Goal: Task Accomplishment & Management: Manage account settings

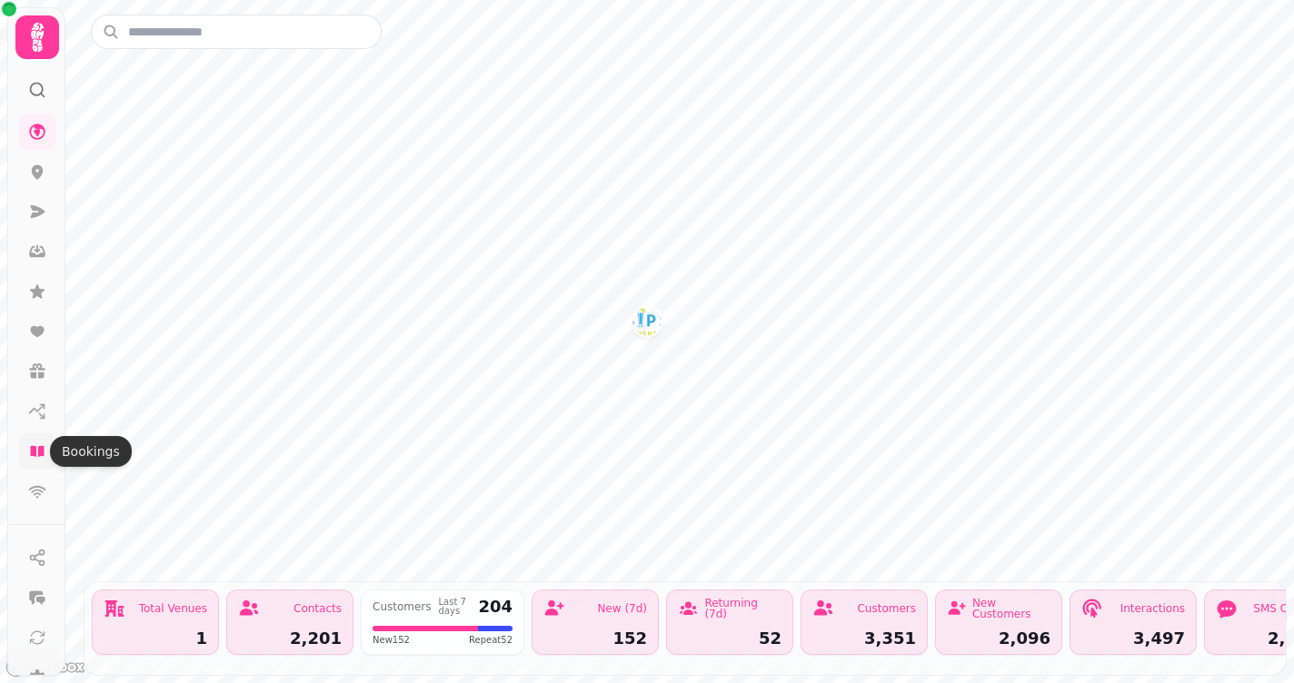
click at [38, 454] on icon at bounding box center [37, 451] width 14 height 11
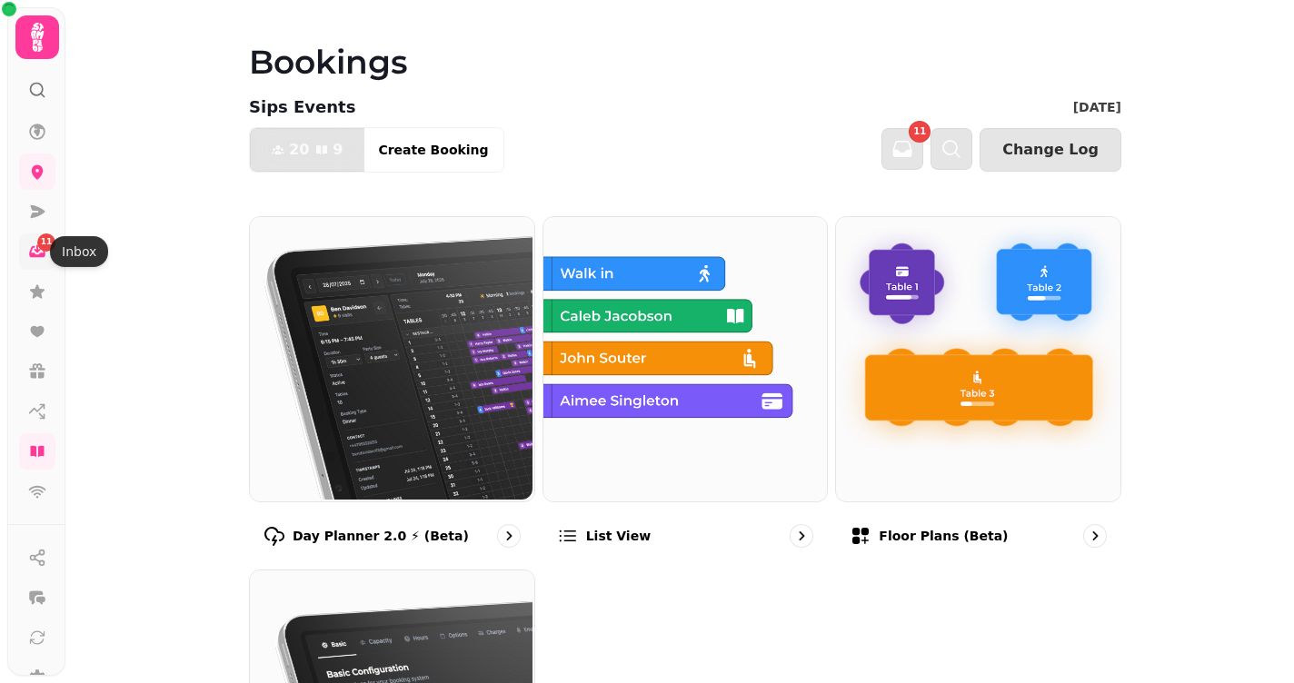
click at [34, 250] on icon at bounding box center [37, 252] width 18 height 18
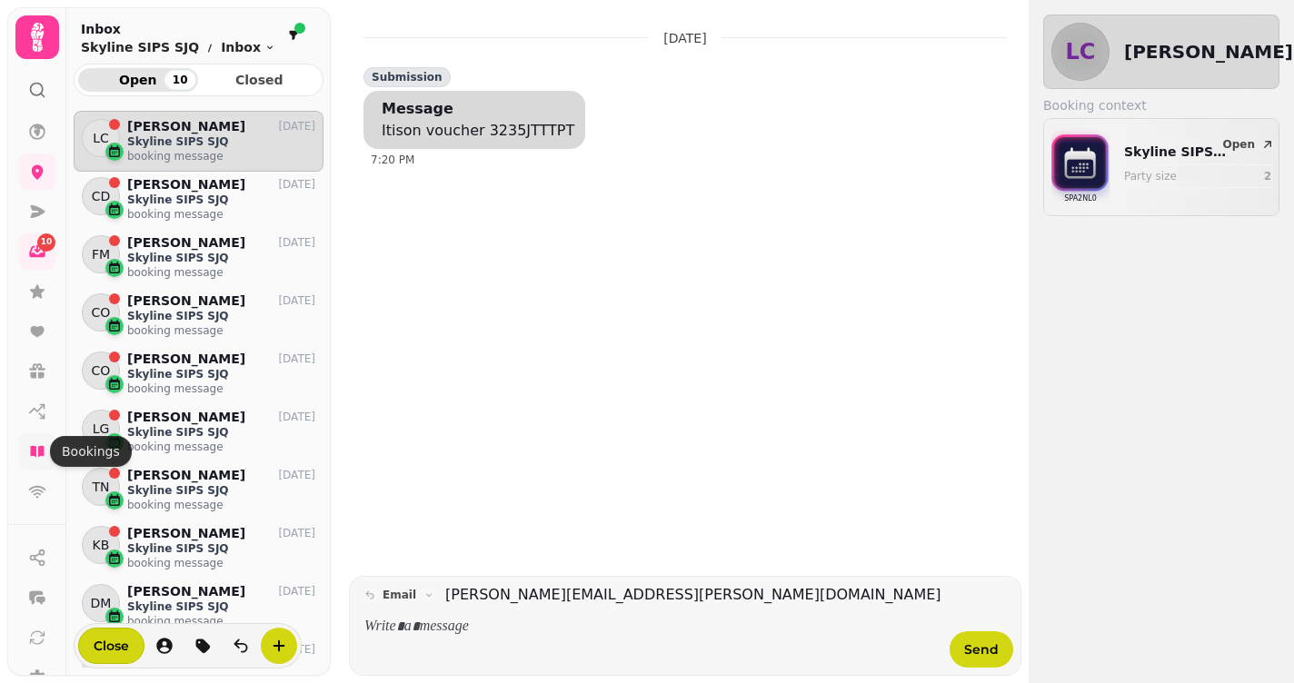
click at [36, 454] on icon at bounding box center [37, 451] width 14 height 11
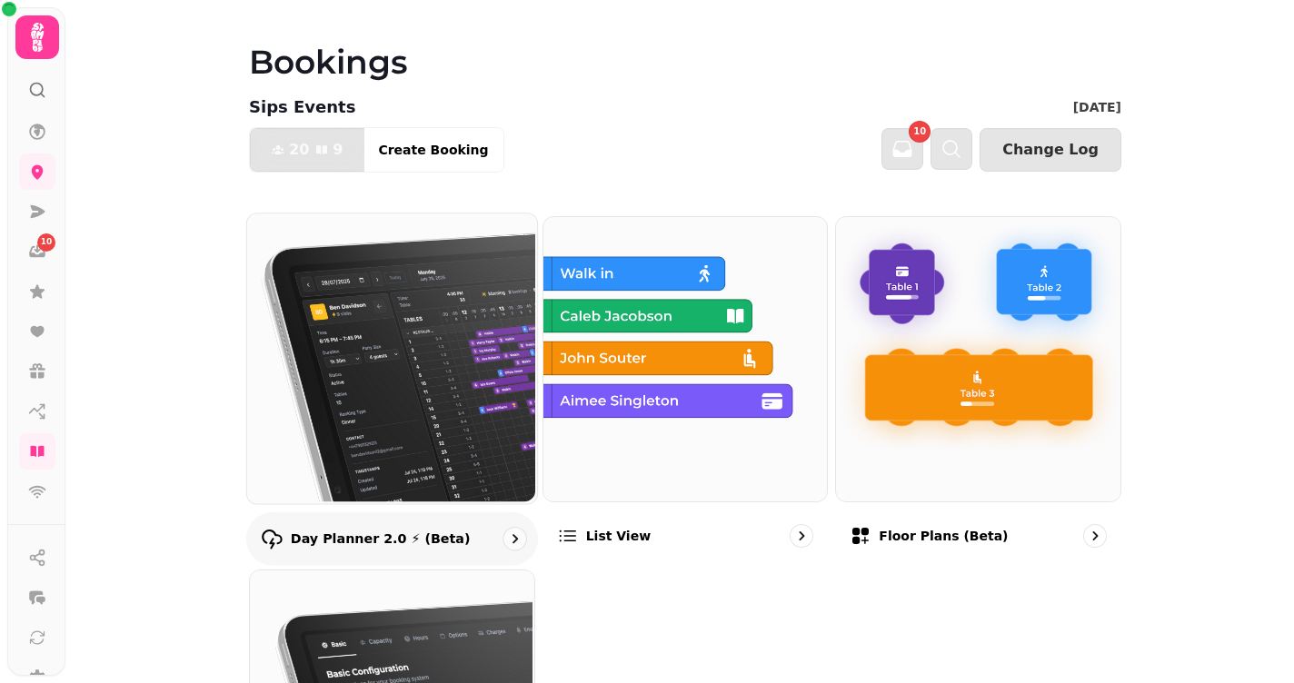
click at [446, 326] on img at bounding box center [390, 357] width 290 height 290
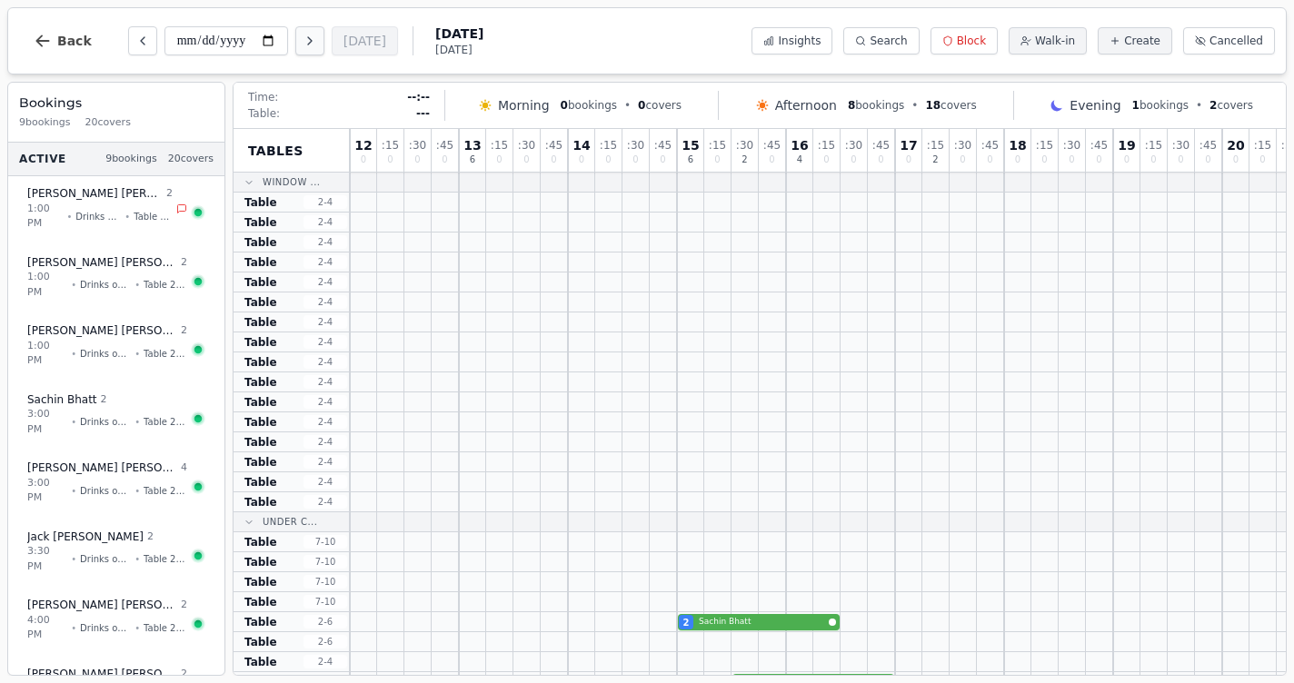
click at [303, 45] on icon "Next day" at bounding box center [310, 41] width 15 height 15
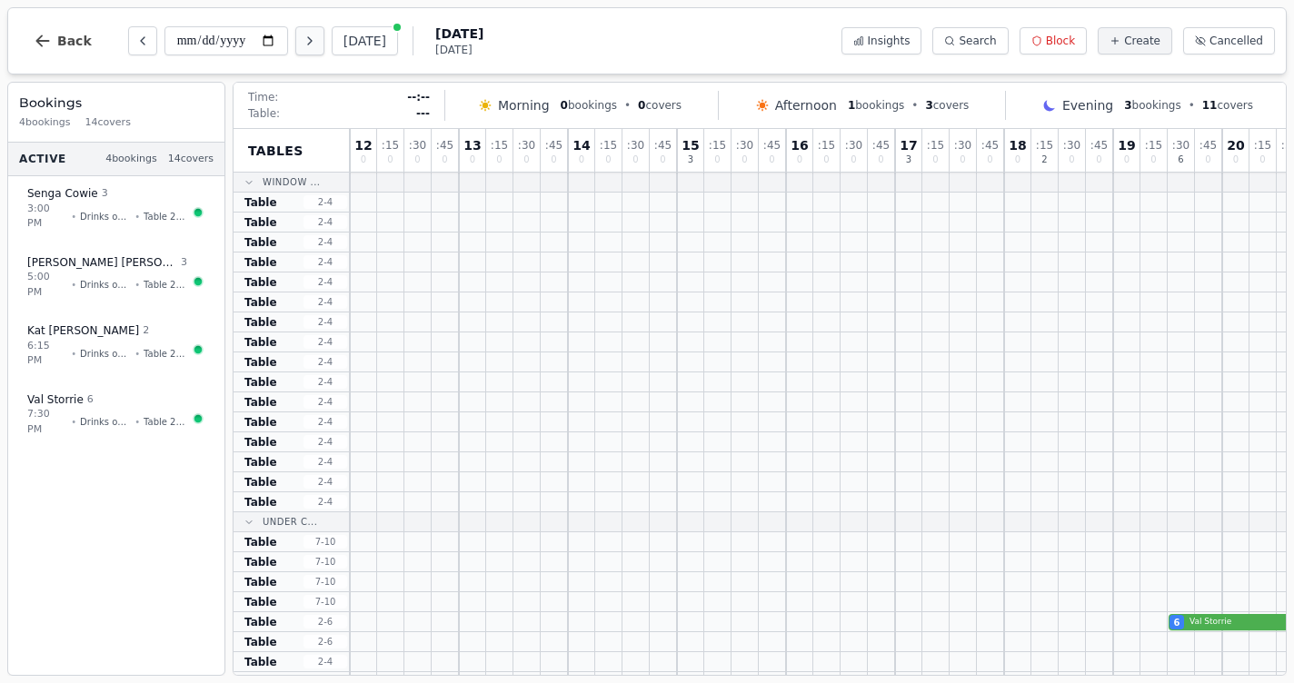
click at [303, 45] on icon "Next day" at bounding box center [310, 41] width 15 height 15
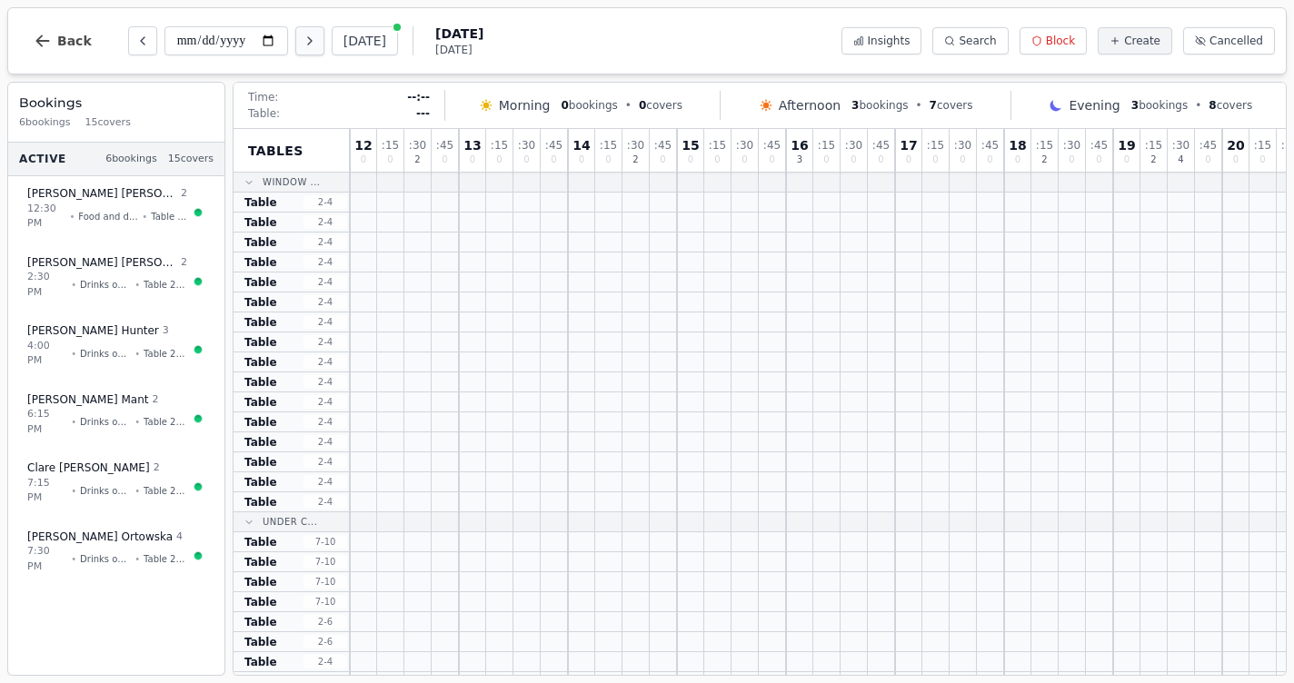
click at [303, 45] on icon "Next day" at bounding box center [310, 41] width 15 height 15
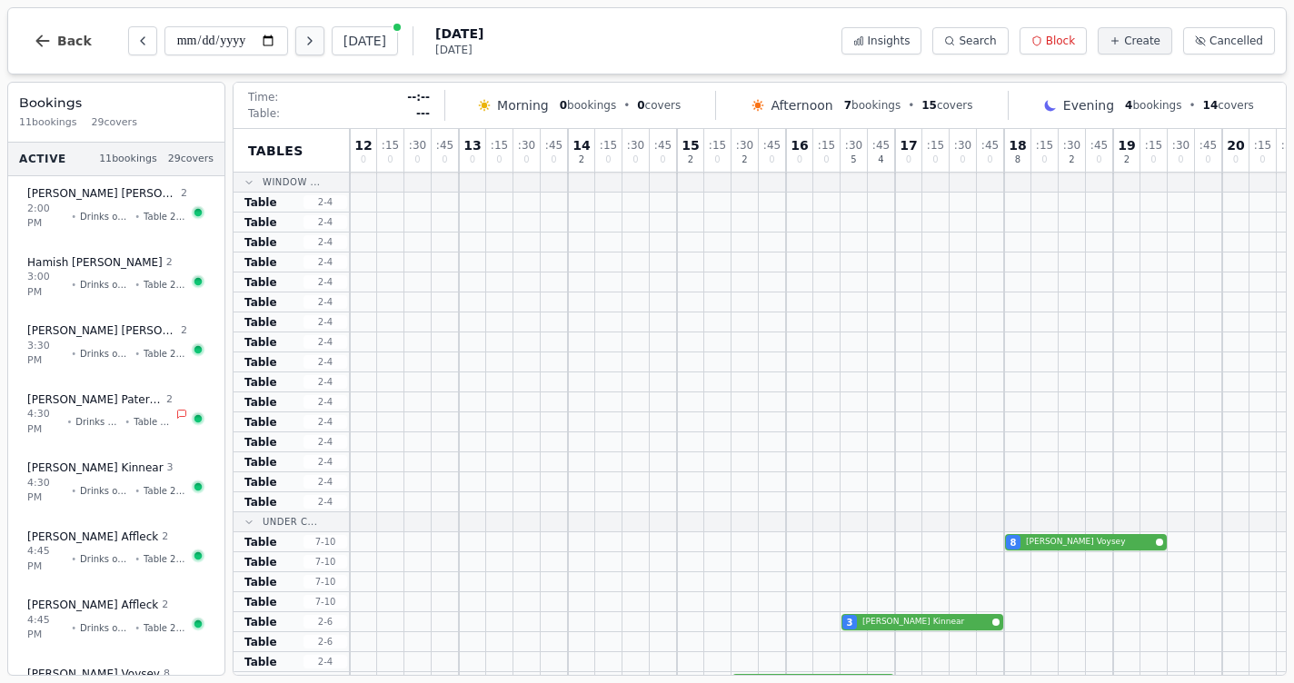
click at [303, 45] on icon "Next day" at bounding box center [310, 41] width 15 height 15
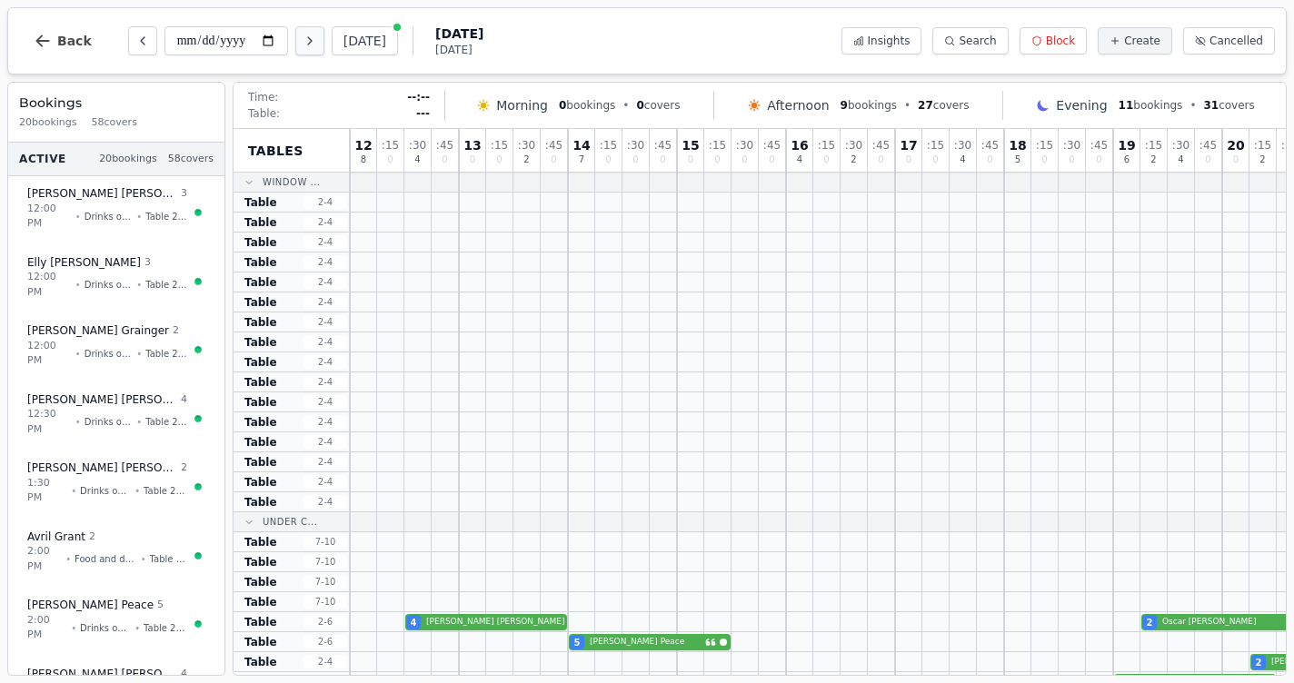
click at [303, 45] on icon "Next day" at bounding box center [310, 41] width 15 height 15
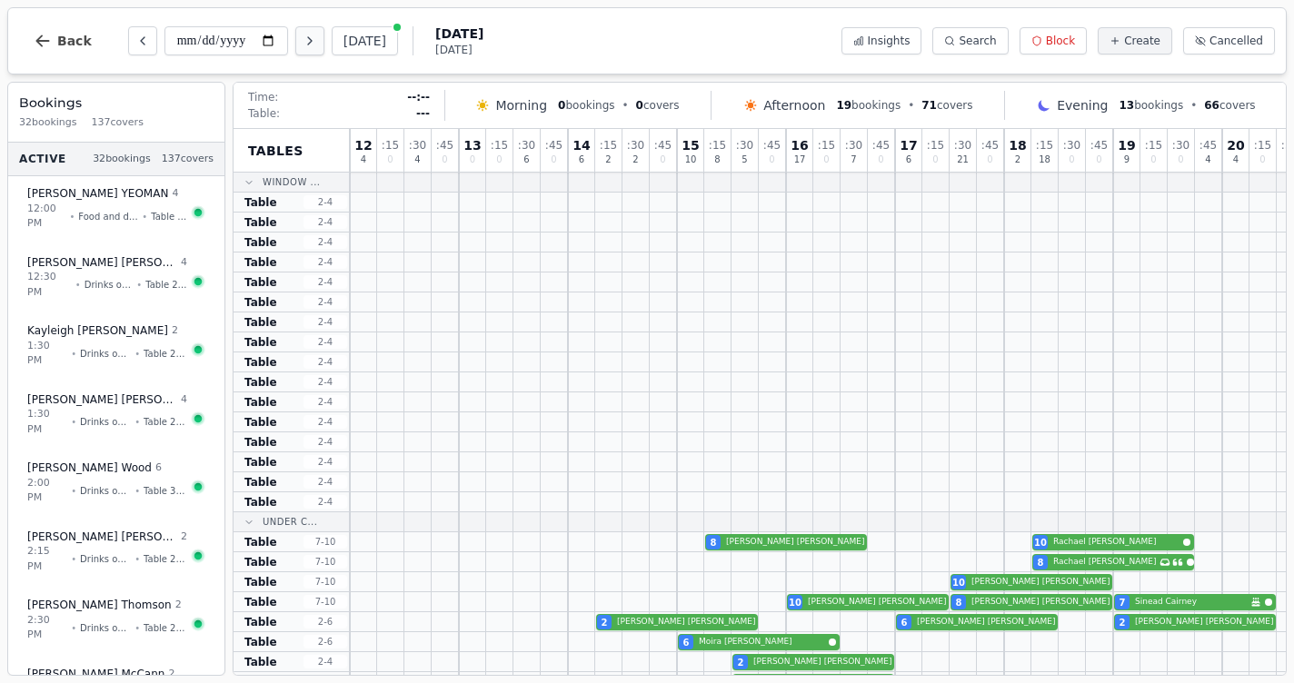
click at [303, 45] on icon "Next day" at bounding box center [310, 41] width 15 height 15
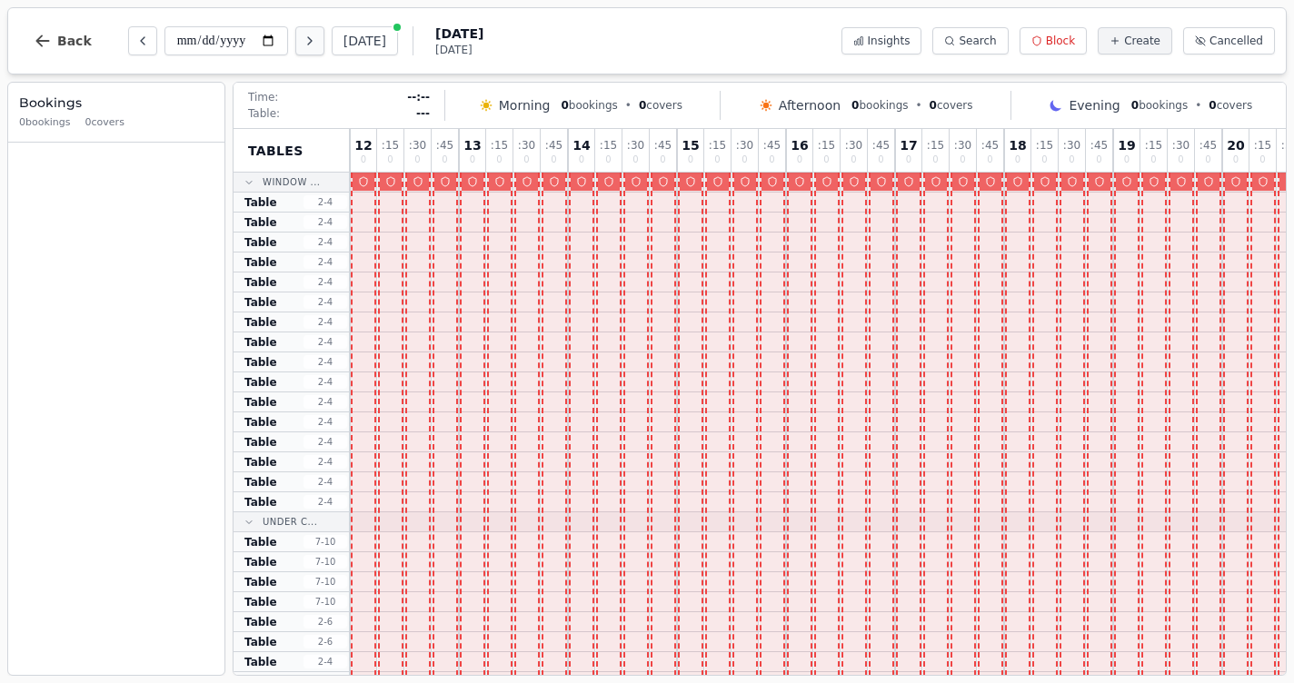
click at [303, 45] on icon "Next day" at bounding box center [310, 41] width 15 height 15
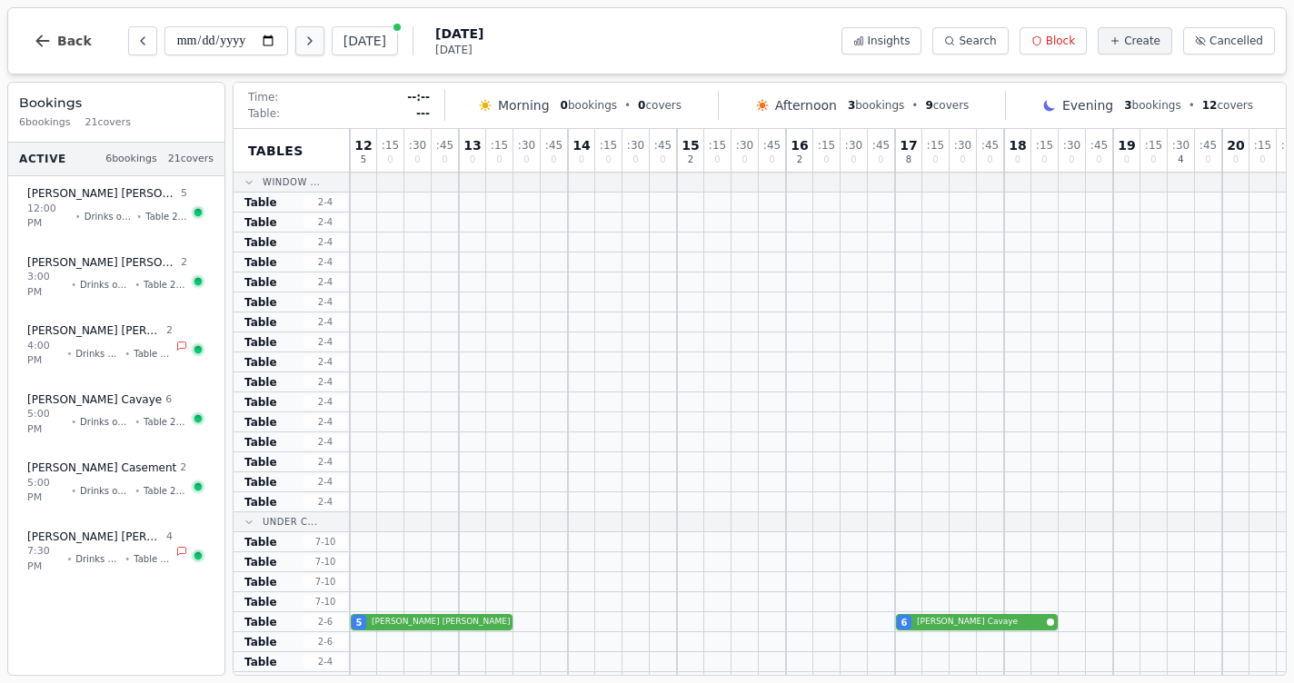
click at [303, 45] on icon "Next day" at bounding box center [310, 41] width 15 height 15
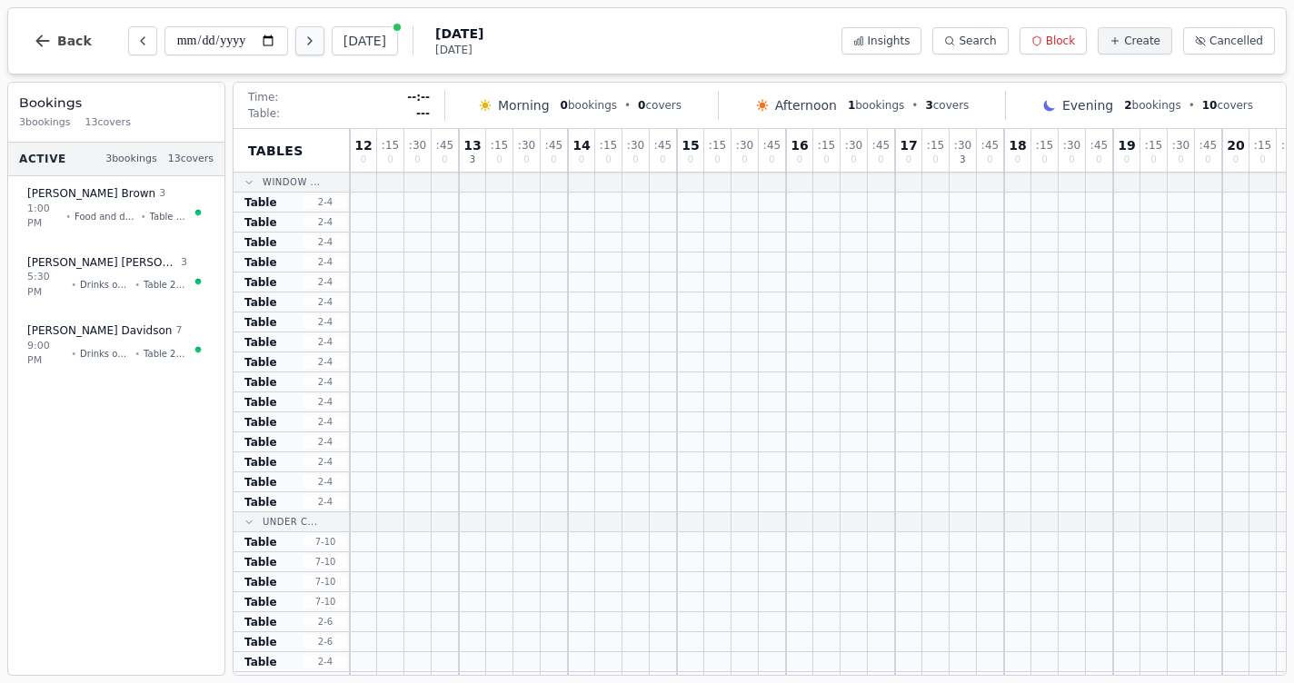
click at [303, 45] on icon "Next day" at bounding box center [310, 41] width 15 height 15
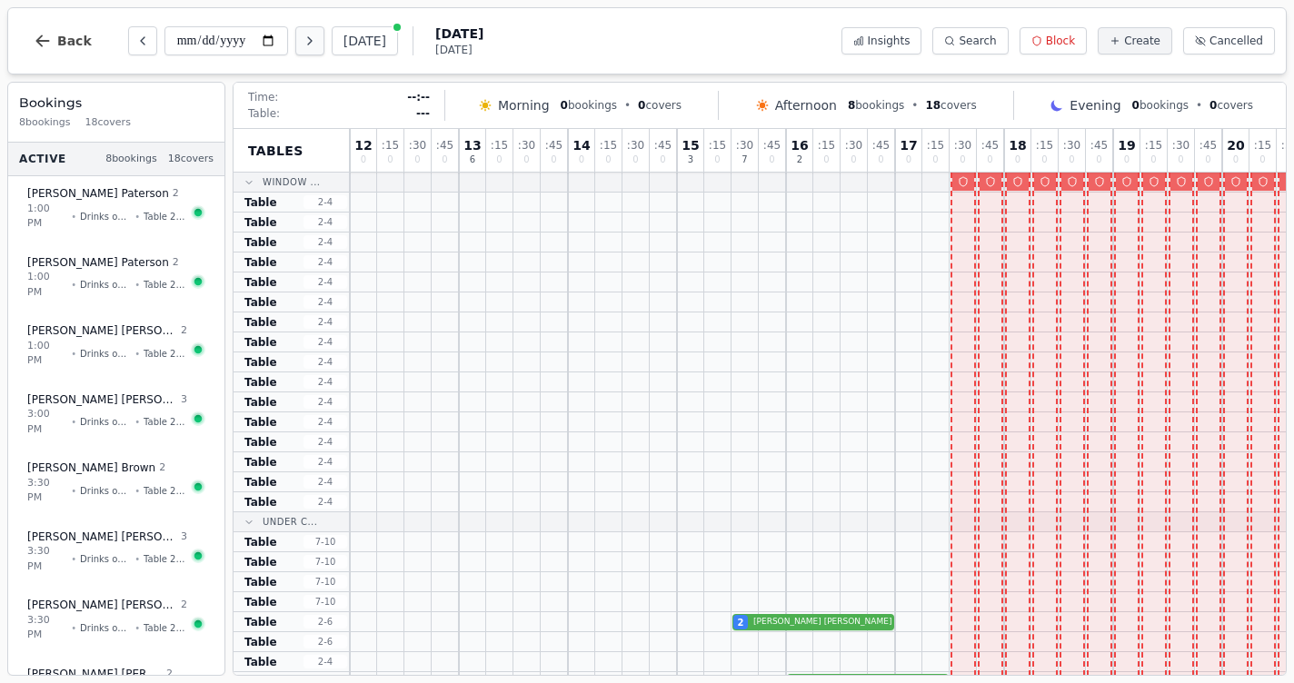
click at [303, 46] on icon "Next day" at bounding box center [310, 41] width 15 height 15
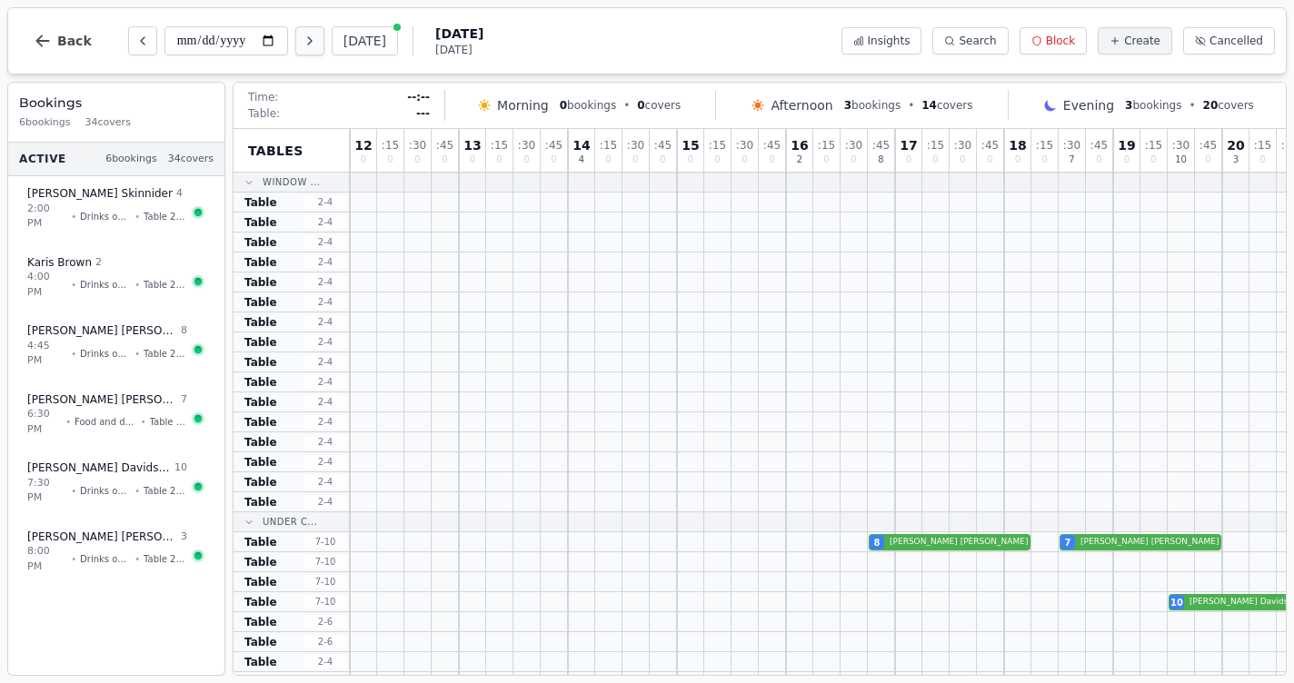
click at [303, 46] on icon "Next day" at bounding box center [310, 41] width 15 height 15
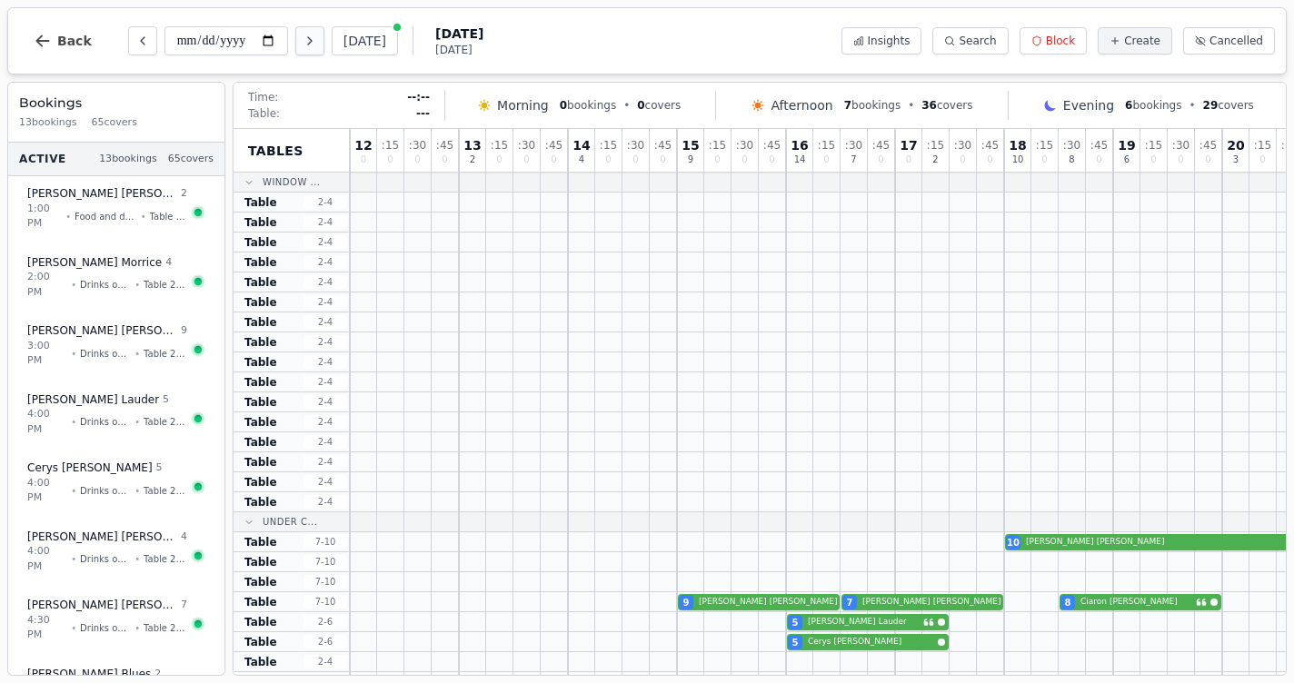
click at [303, 46] on icon "Next day" at bounding box center [310, 41] width 15 height 15
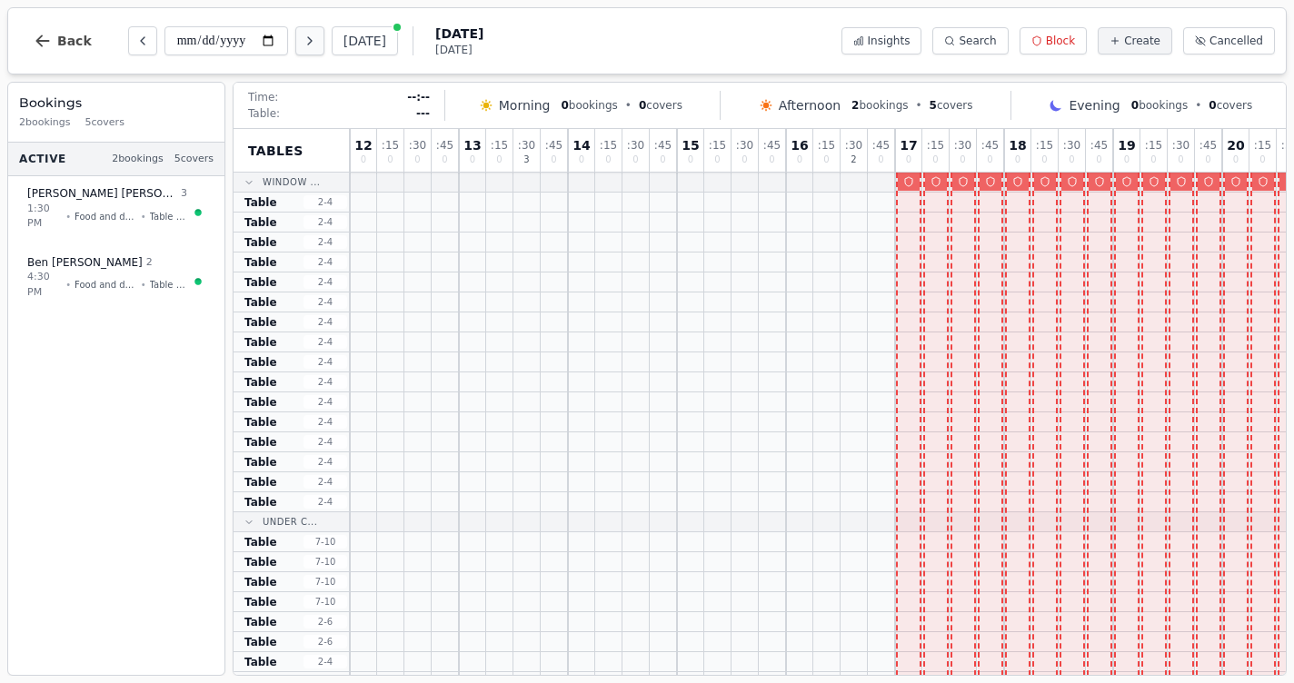
click at [303, 46] on icon "Next day" at bounding box center [310, 41] width 15 height 15
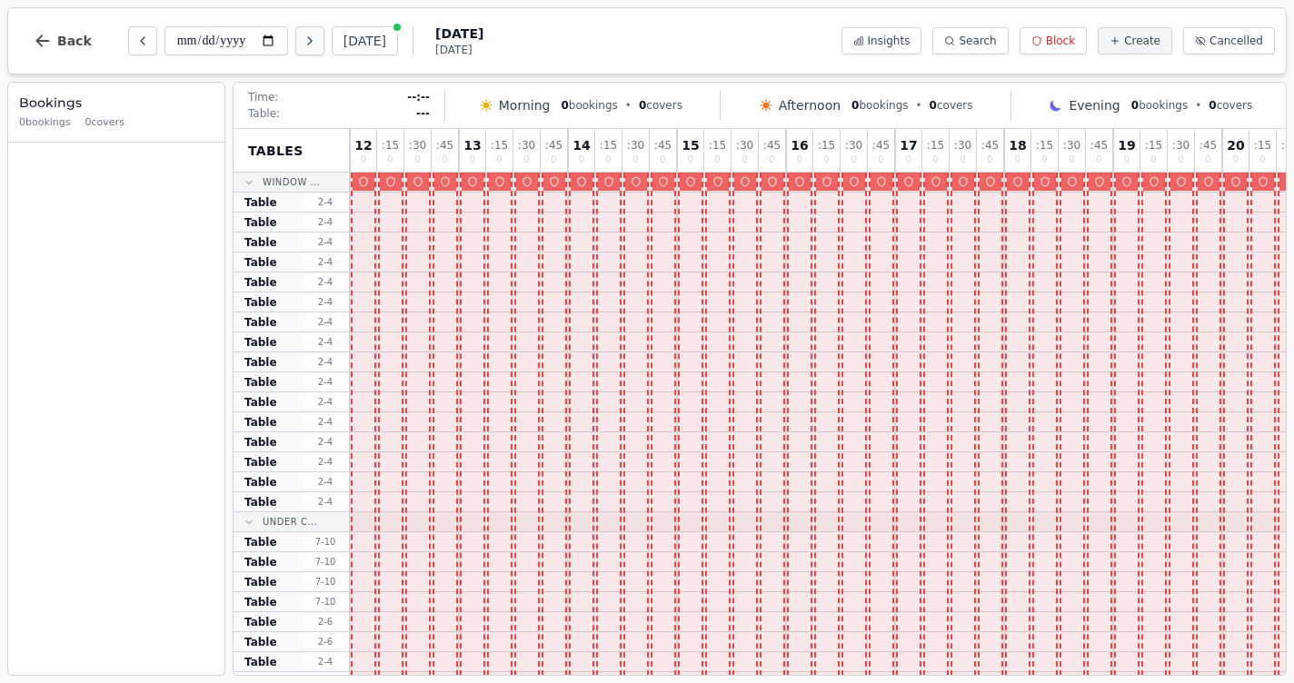
click at [303, 46] on icon "Next day" at bounding box center [310, 41] width 15 height 15
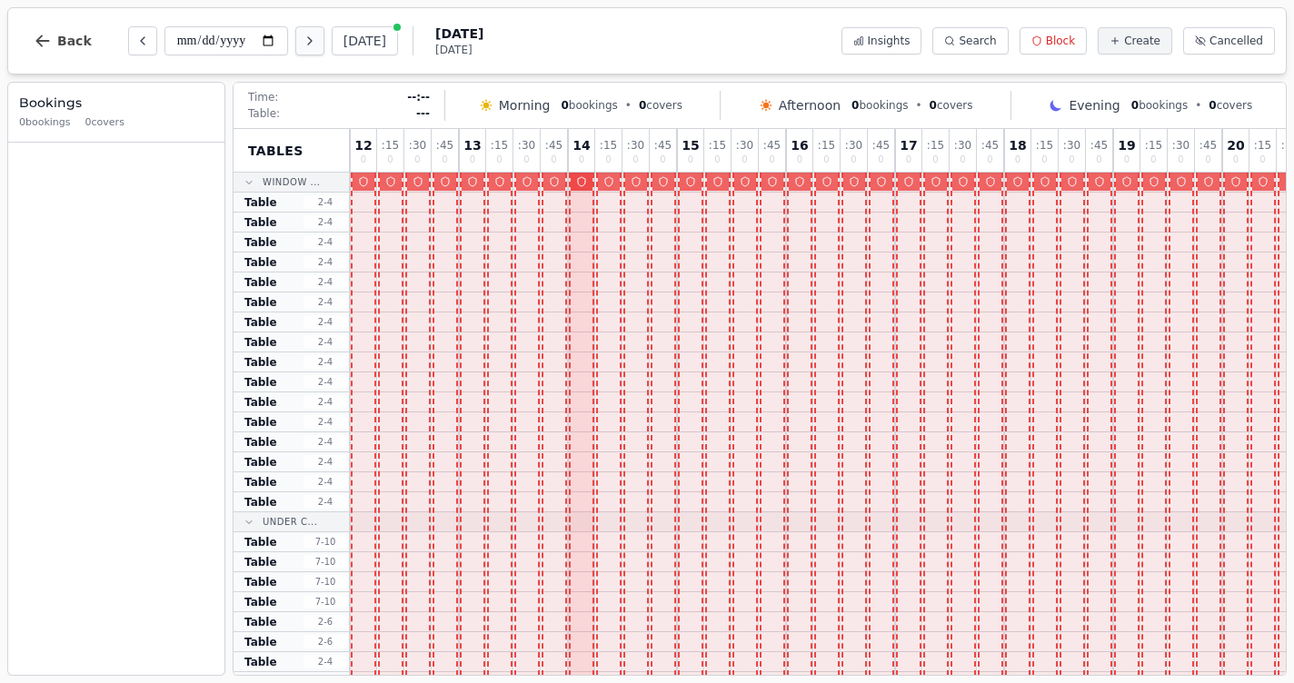
click at [303, 46] on icon "Next day" at bounding box center [310, 41] width 15 height 15
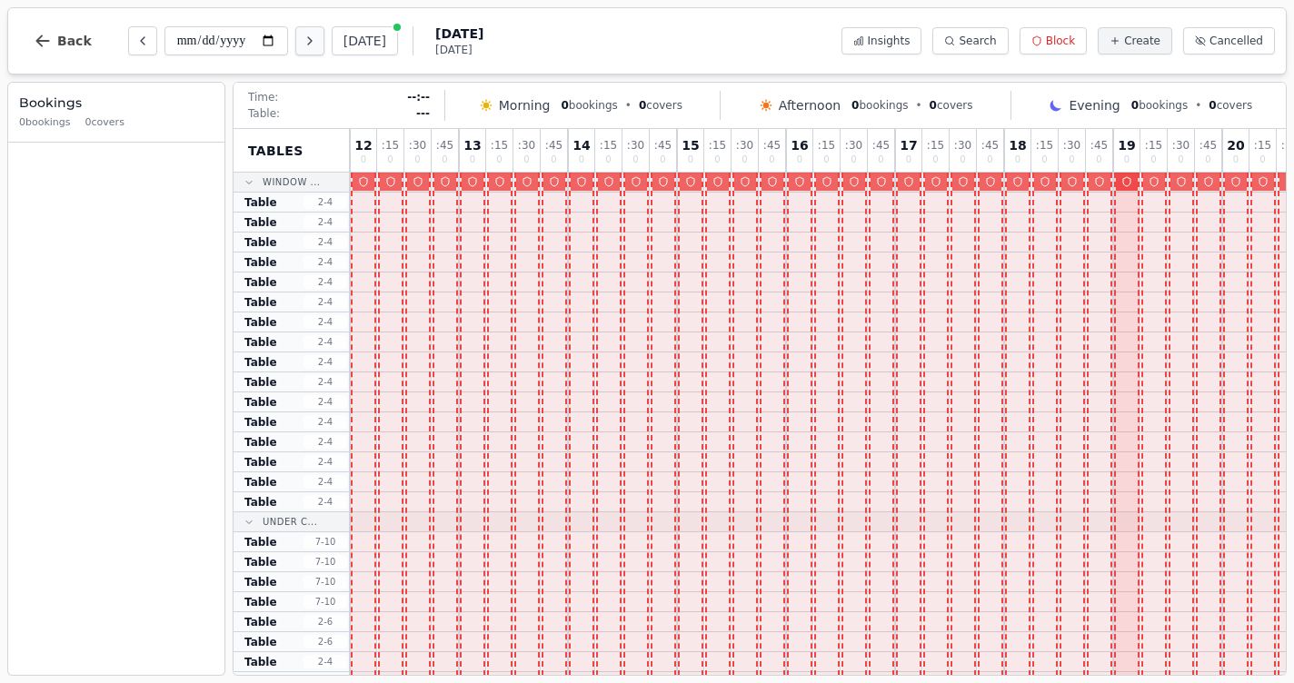
click at [303, 46] on icon "Next day" at bounding box center [310, 41] width 15 height 15
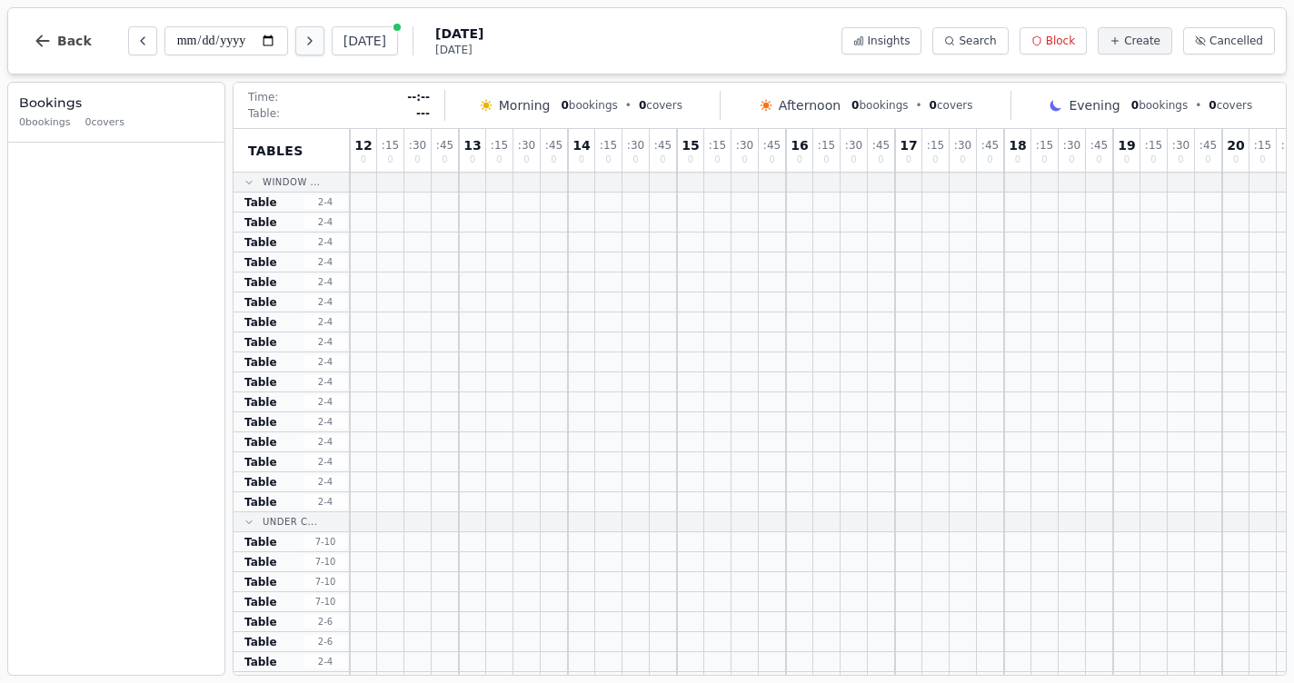
click at [303, 46] on icon "Next day" at bounding box center [310, 41] width 15 height 15
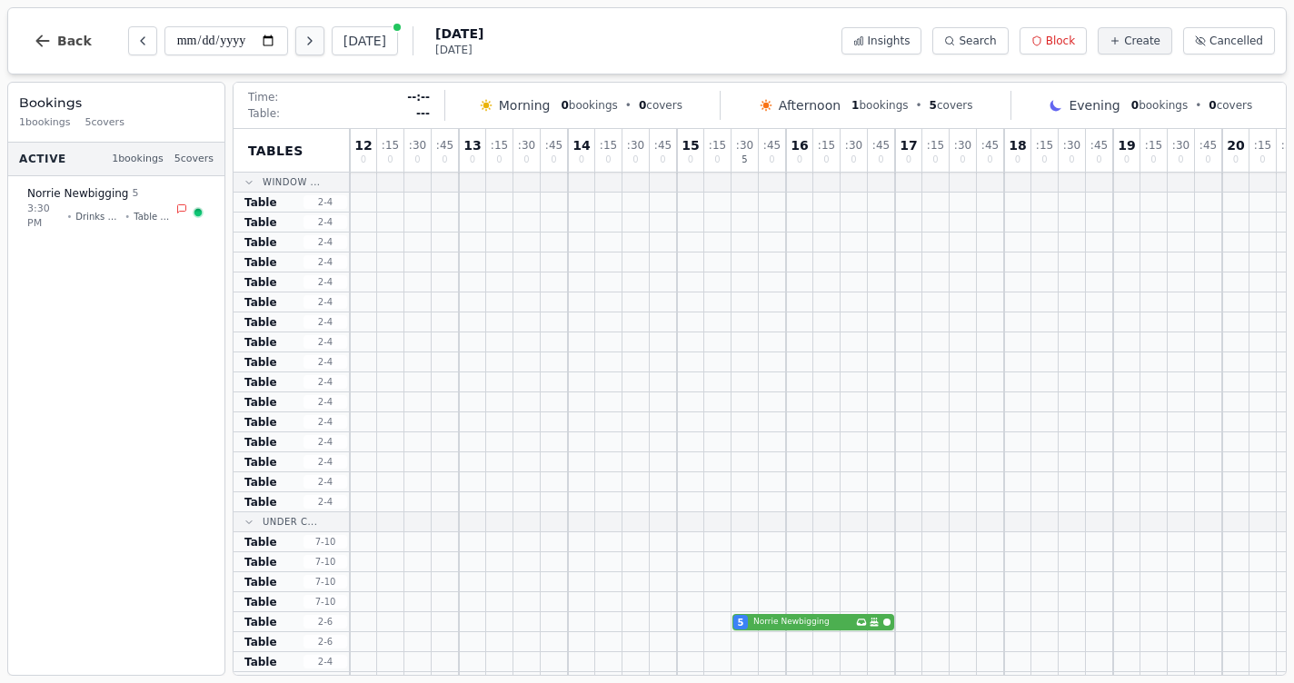
click at [303, 46] on icon "Next day" at bounding box center [310, 41] width 15 height 15
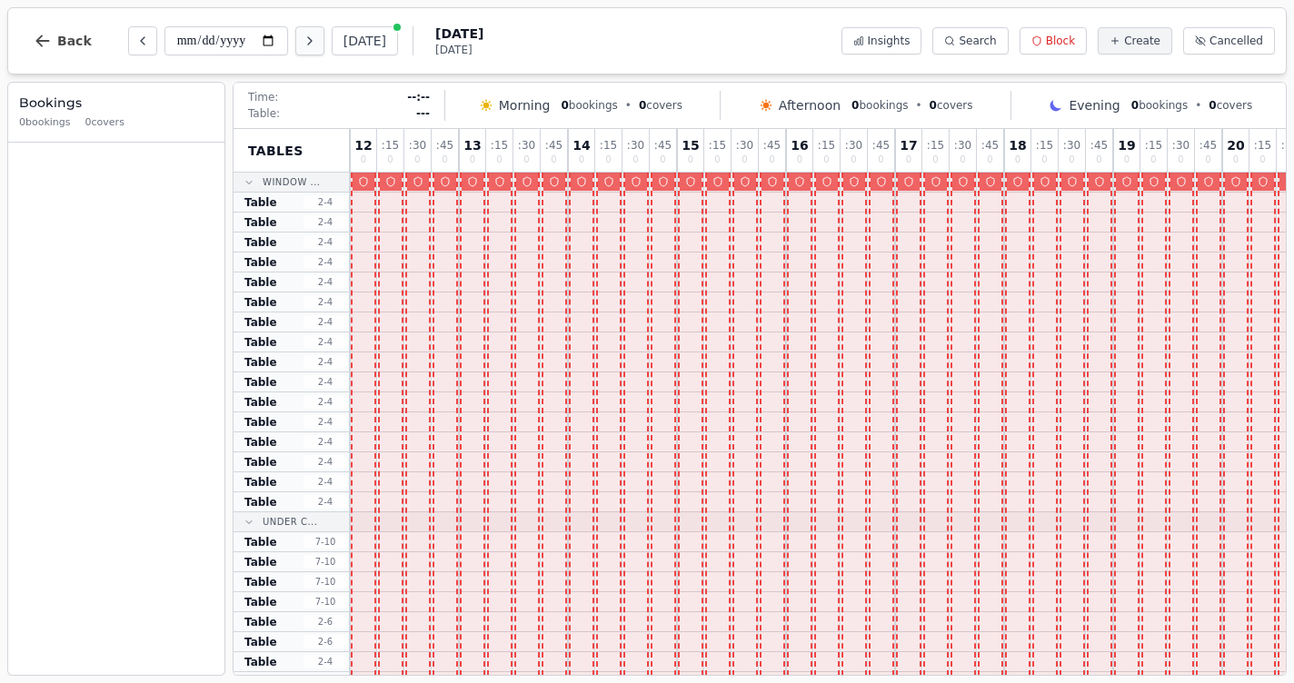
click at [303, 46] on icon "Next day" at bounding box center [310, 41] width 15 height 15
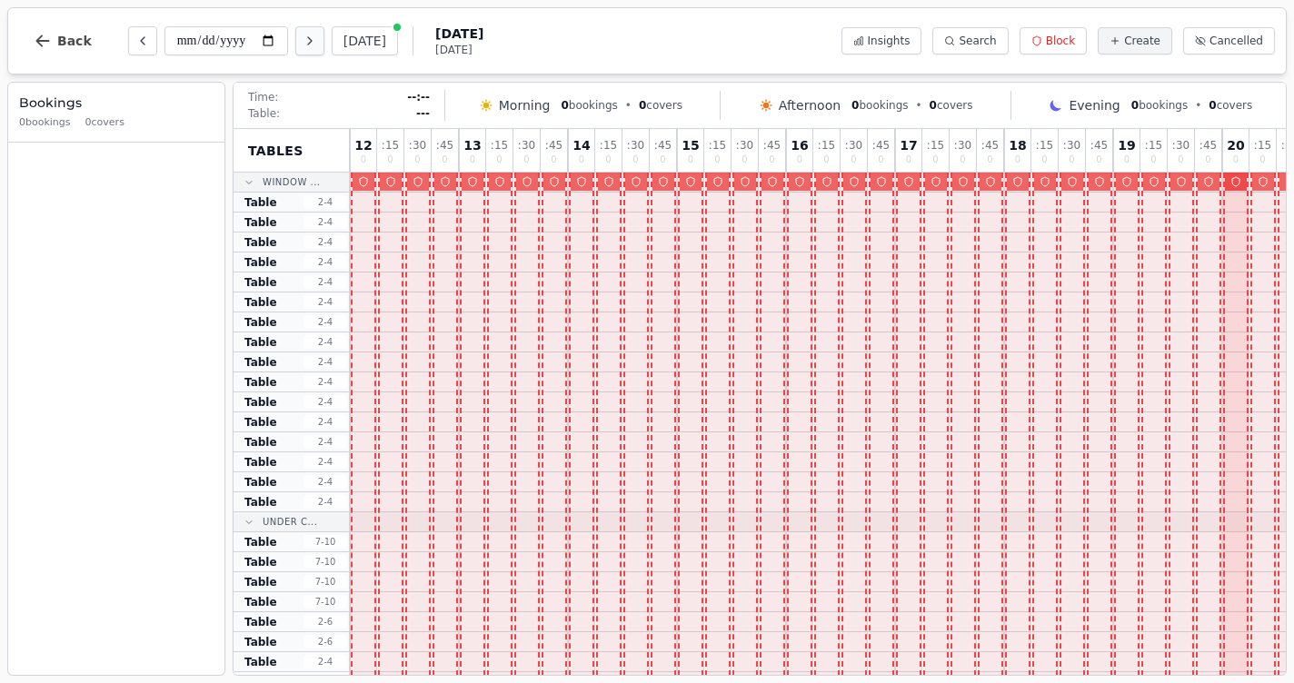
click at [303, 46] on icon "Next day" at bounding box center [310, 41] width 15 height 15
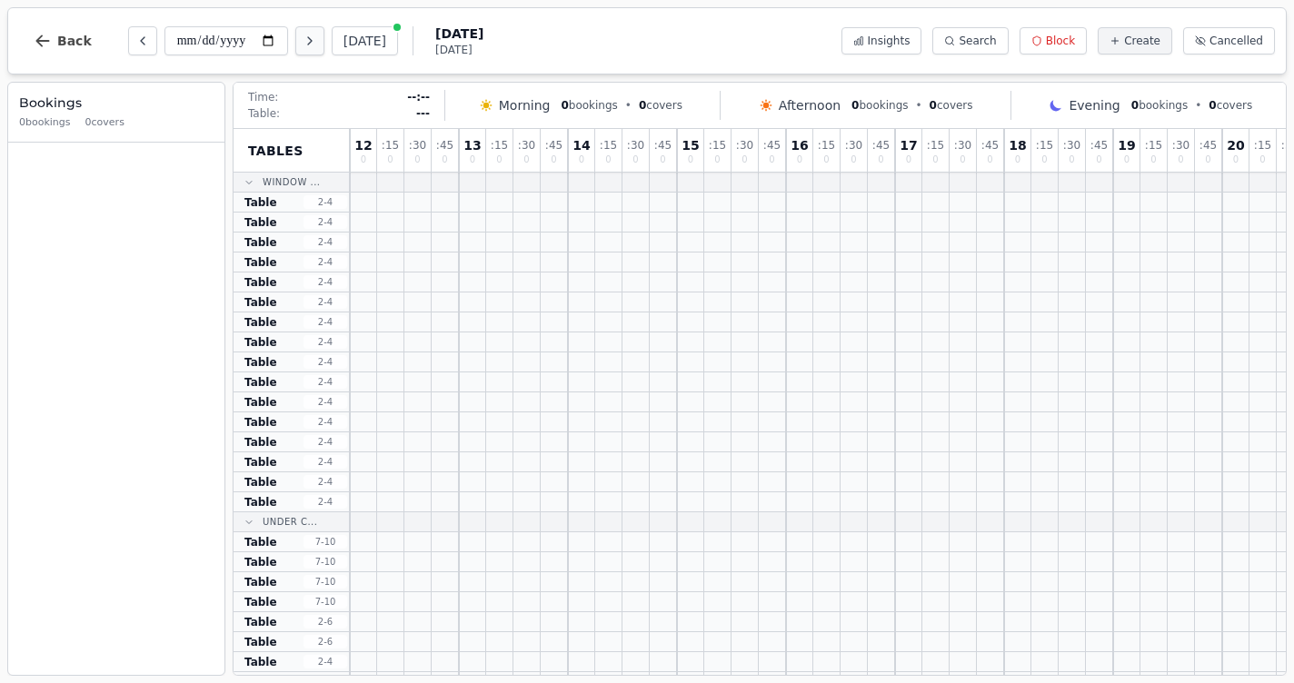
click at [303, 46] on icon "Next day" at bounding box center [310, 41] width 15 height 15
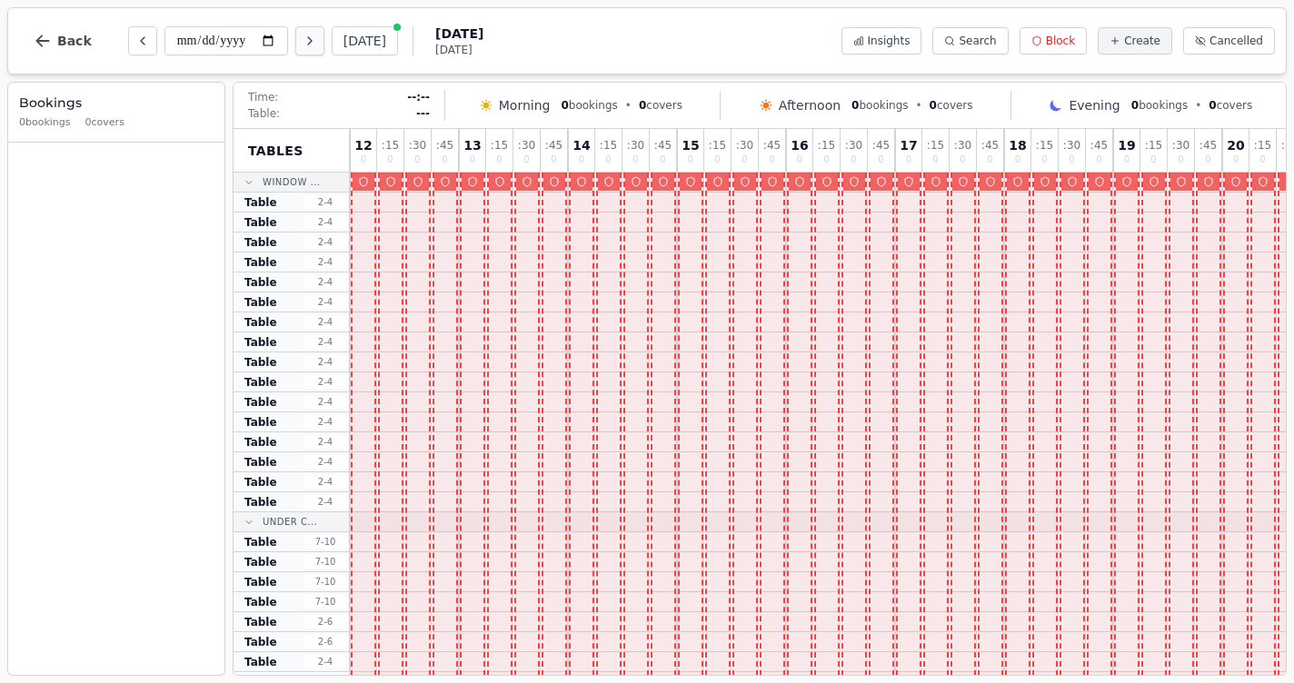
click at [303, 46] on icon "Next day" at bounding box center [310, 41] width 15 height 15
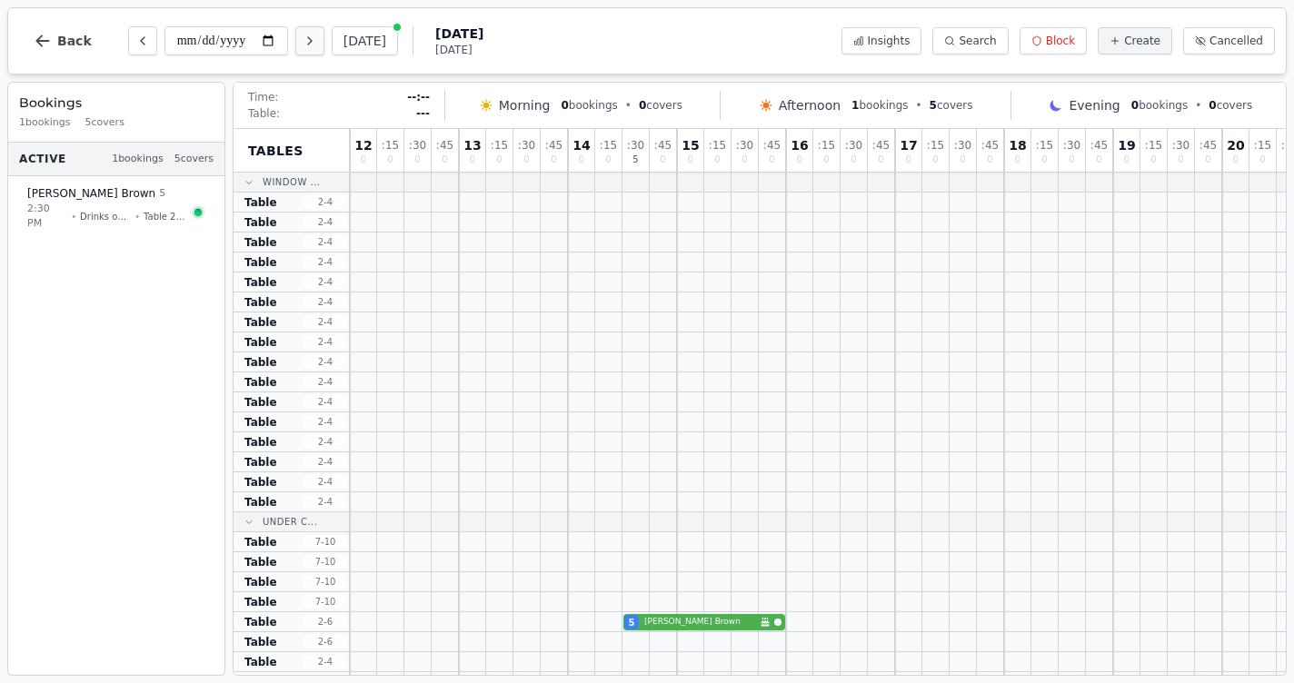
click at [303, 46] on icon "Next day" at bounding box center [310, 41] width 15 height 15
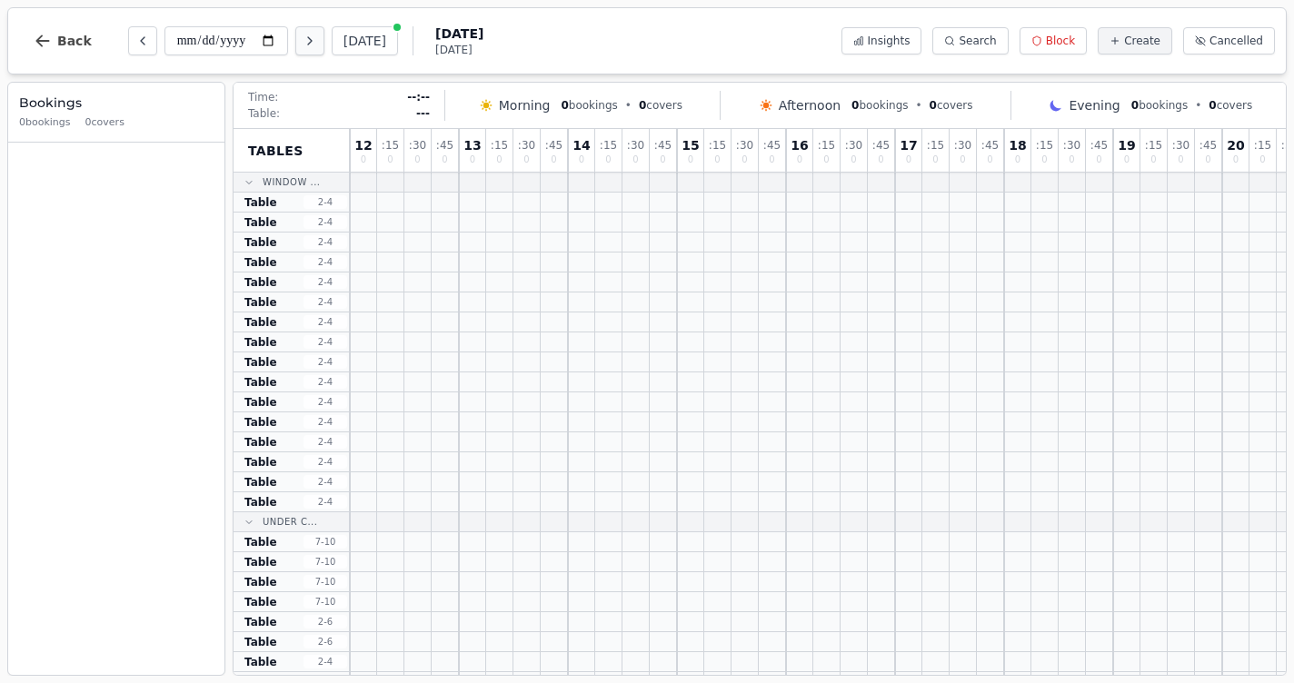
click at [303, 46] on icon "Next day" at bounding box center [310, 41] width 15 height 15
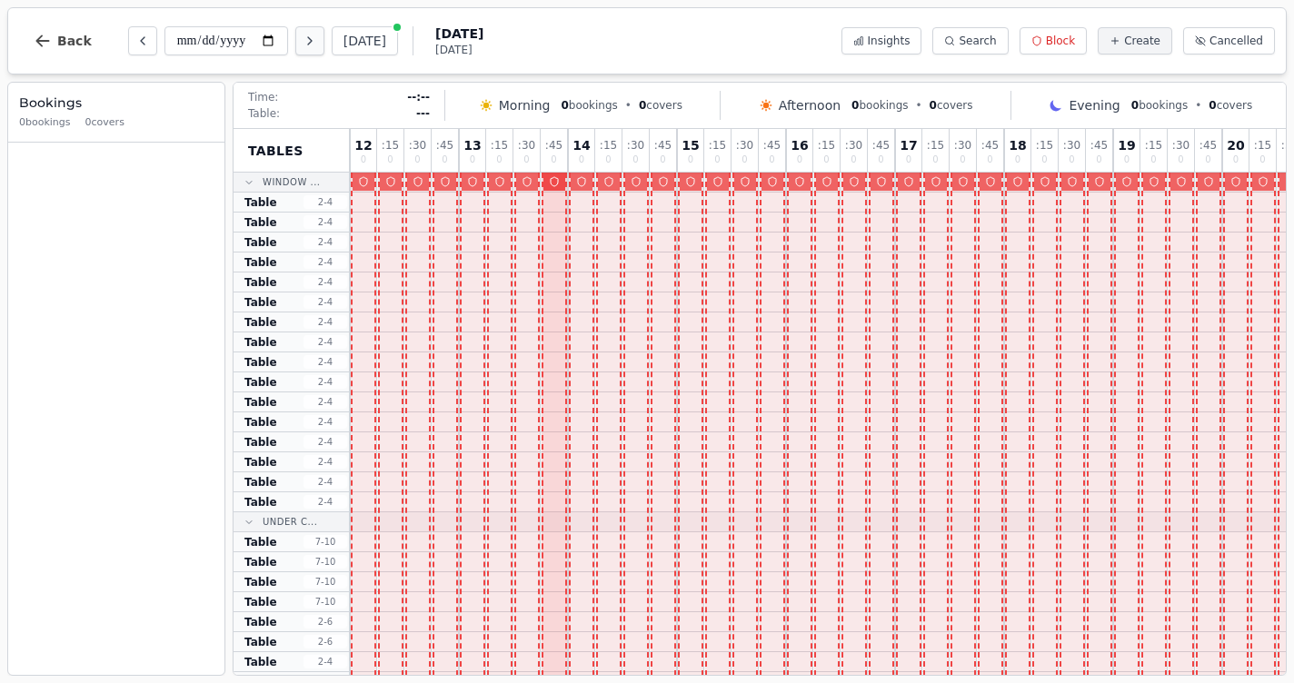
click at [303, 46] on icon "Next day" at bounding box center [310, 41] width 15 height 15
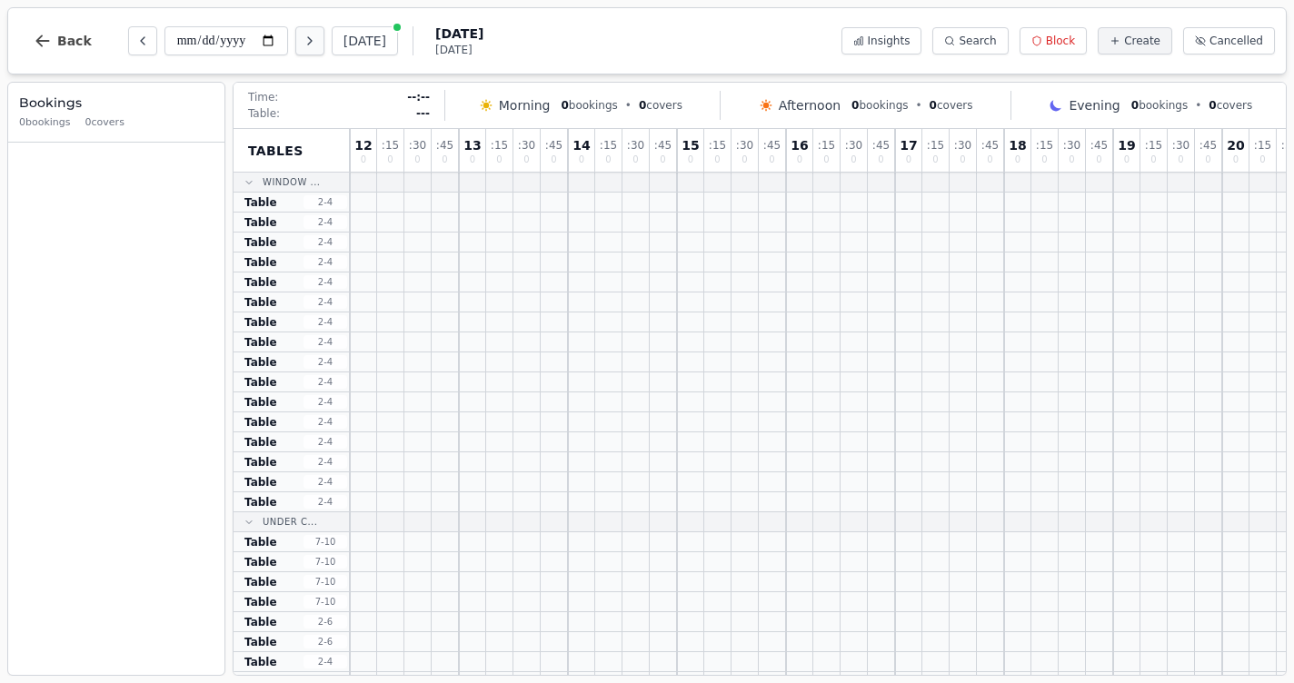
click at [303, 46] on icon "Next day" at bounding box center [310, 41] width 15 height 15
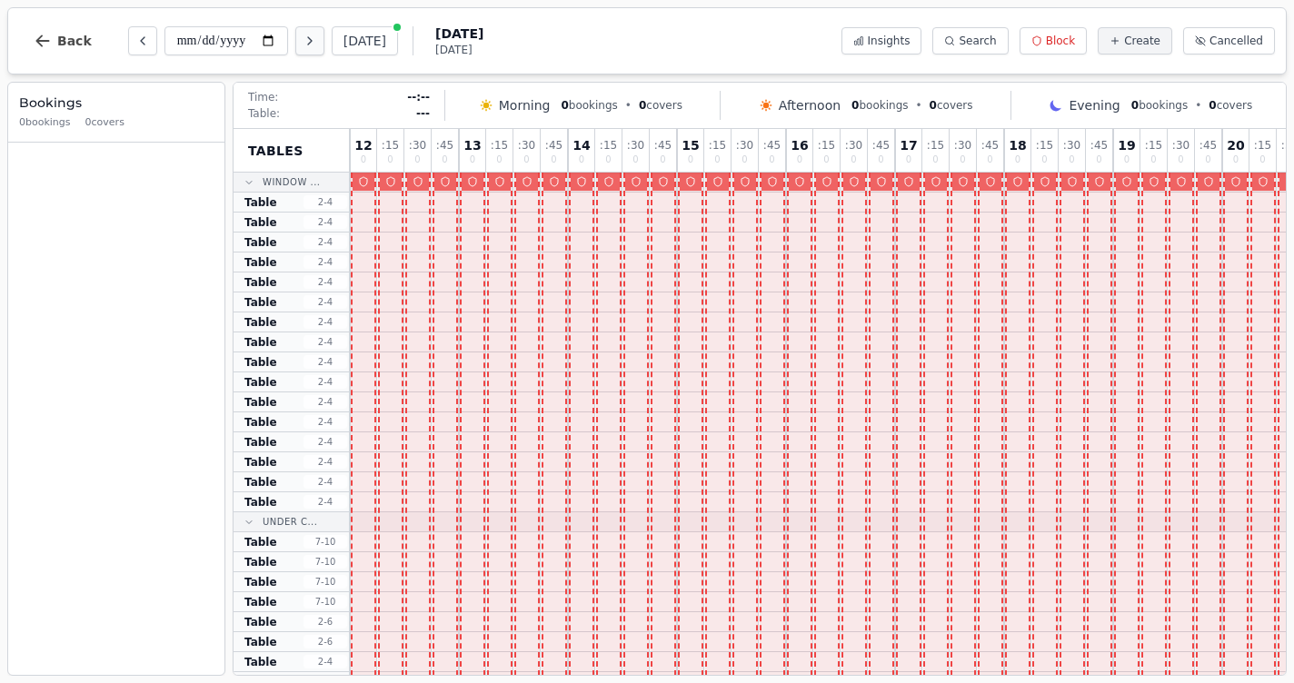
click at [303, 46] on icon "Next day" at bounding box center [310, 41] width 15 height 15
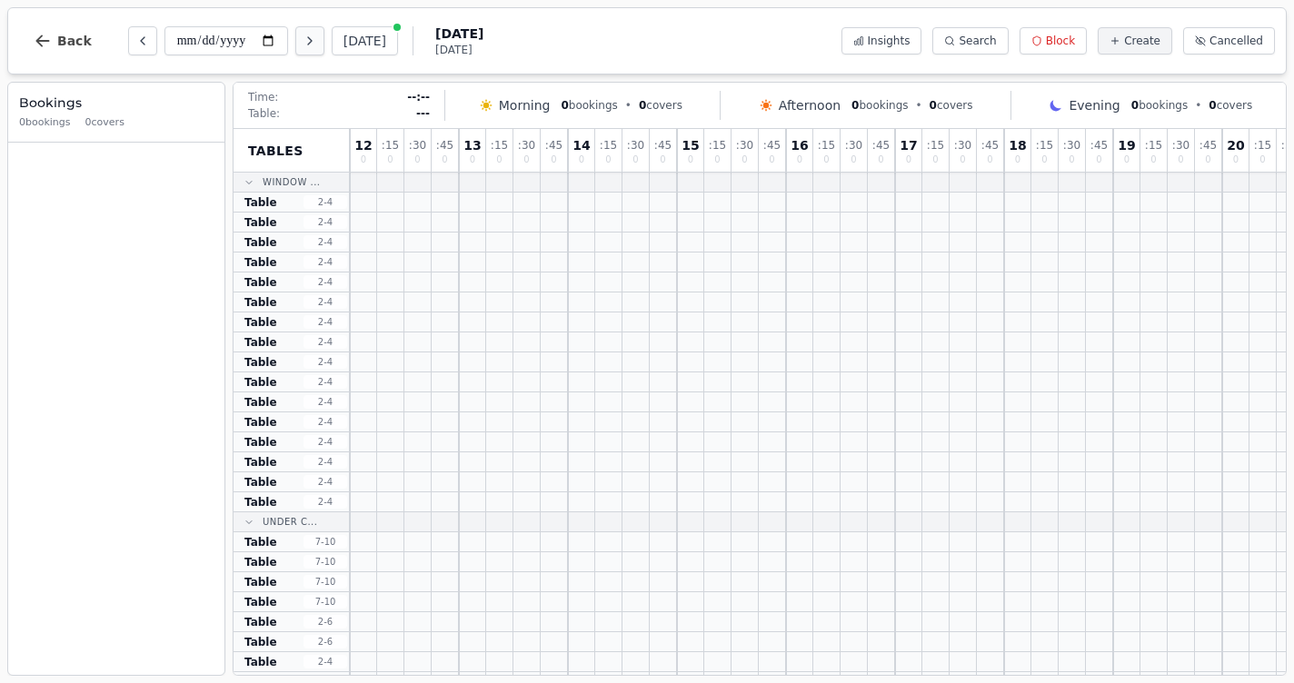
click at [303, 46] on icon "Next day" at bounding box center [310, 41] width 15 height 15
type input "**********"
click at [545, 0] on div "**********" at bounding box center [647, 341] width 1294 height 683
